Goal: Information Seeking & Learning: Understand process/instructions

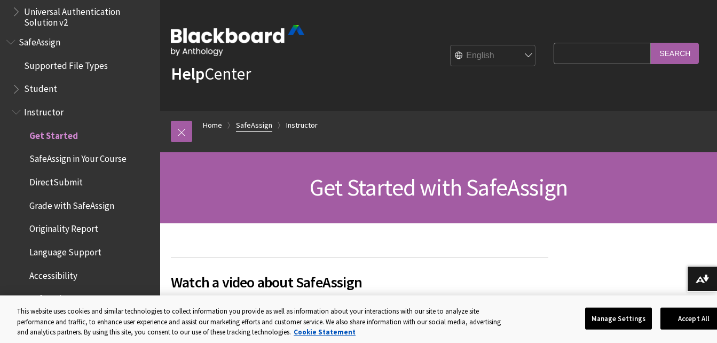
click at [244, 126] on link "SafeAssign" at bounding box center [254, 124] width 36 height 13
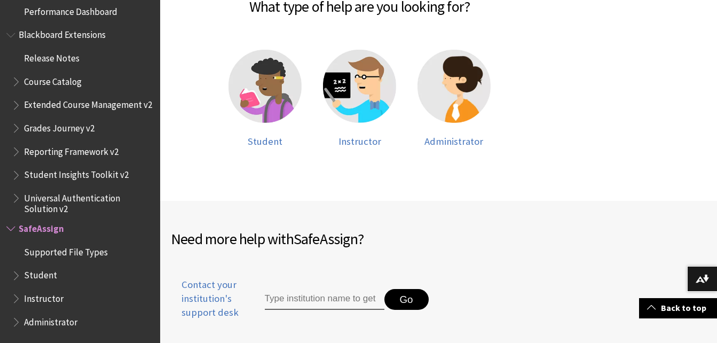
scroll to position [268, 0]
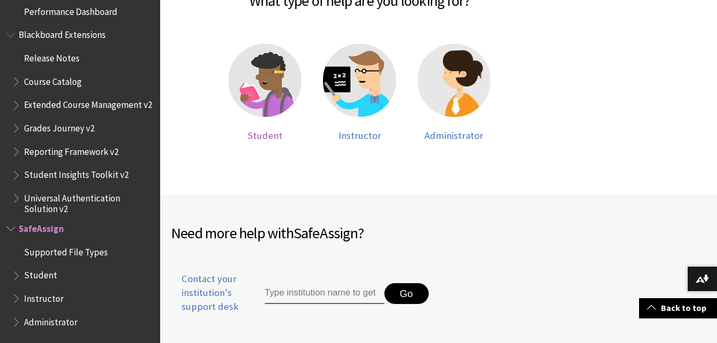
click at [271, 73] on img at bounding box center [264, 80] width 73 height 73
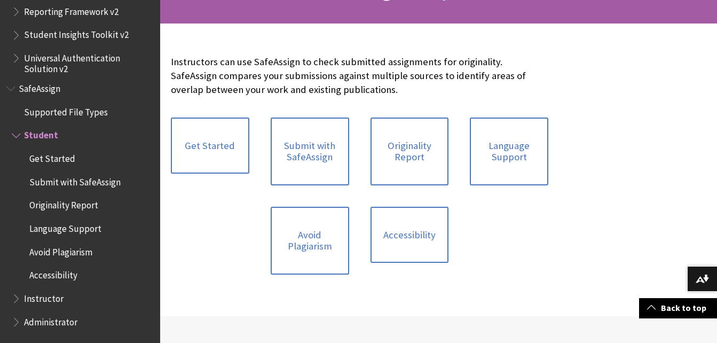
scroll to position [201, 0]
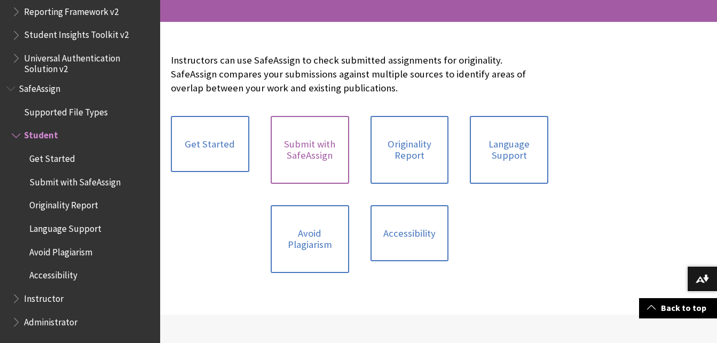
click at [314, 139] on link "Submit with SafeAssign" at bounding box center [310, 150] width 78 height 68
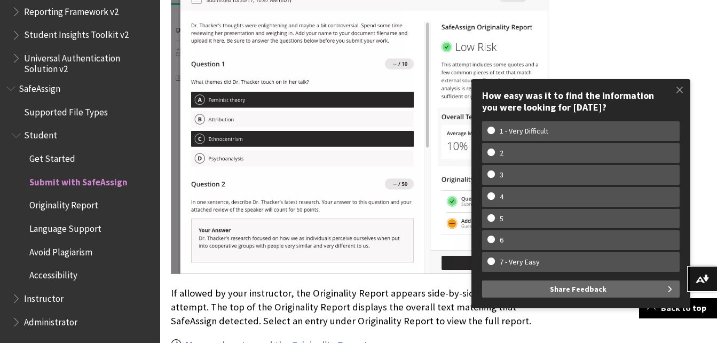
scroll to position [1914, 0]
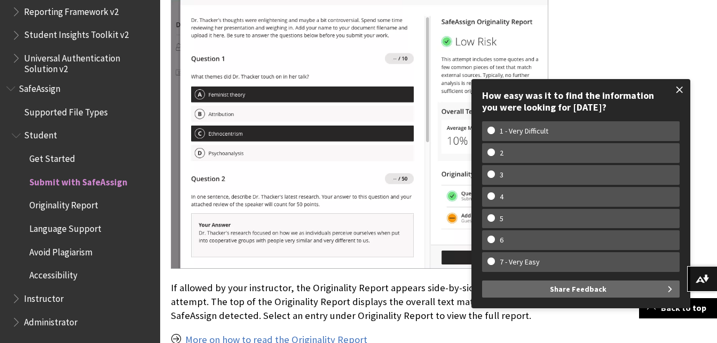
click at [679, 90] on span at bounding box center [679, 89] width 22 height 22
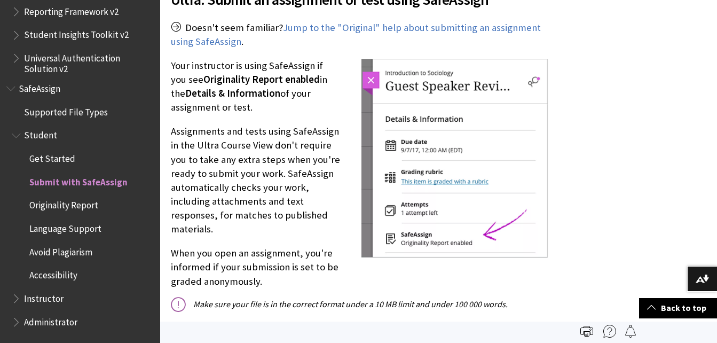
scroll to position [1286, 0]
